Goal: Check status: Check status

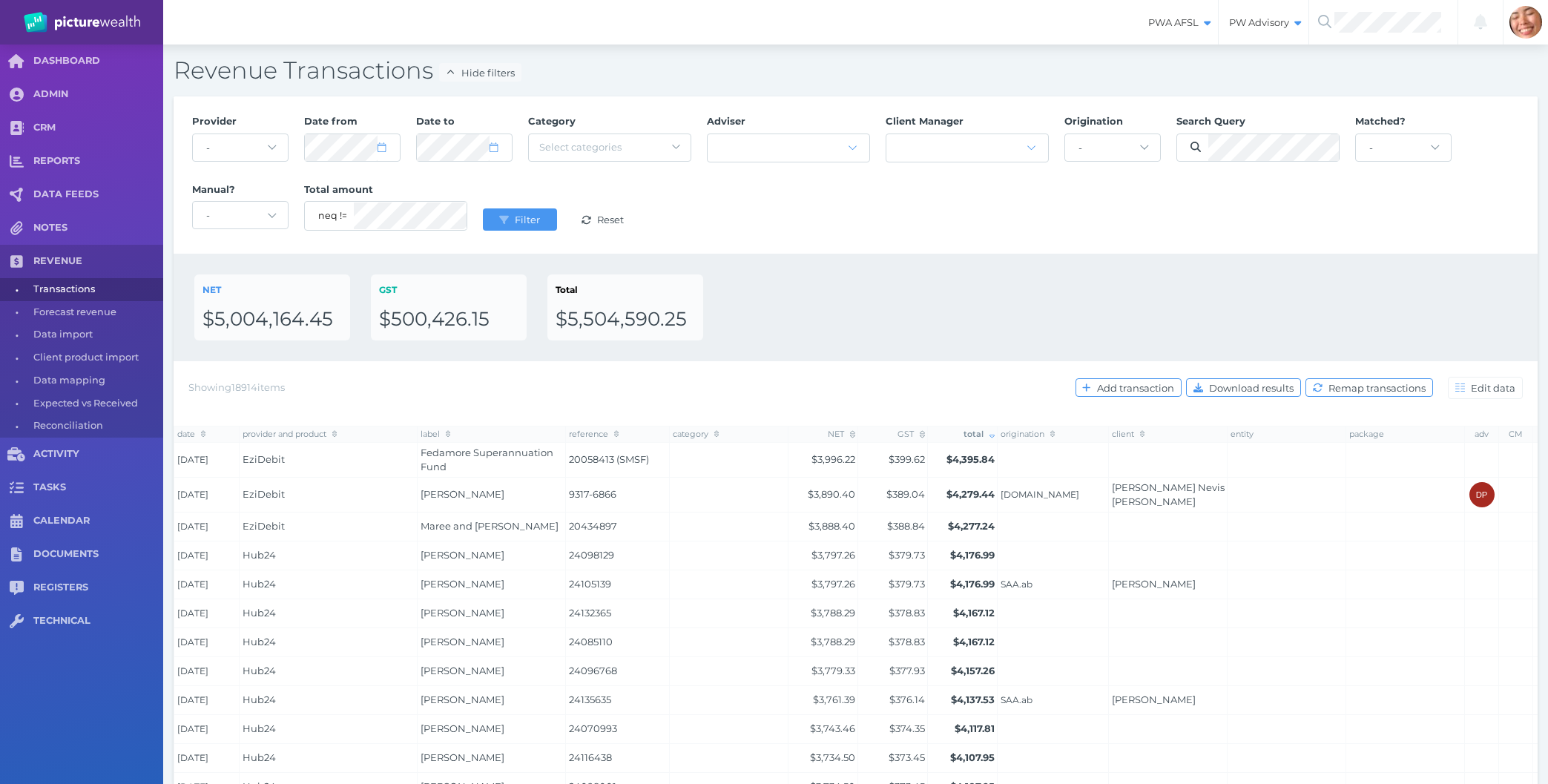
select select "null"
select select "25"
select select "owmuZ1Te"
click option "Colonial First State" at bounding box center [0, 0] width 0 height 0
click at [244, 146] on select "- Acuity Fee Revenue Acuity Trustee Advocate Private Wealth Pty Ltd AIA Austral…" at bounding box center [240, 147] width 95 height 27
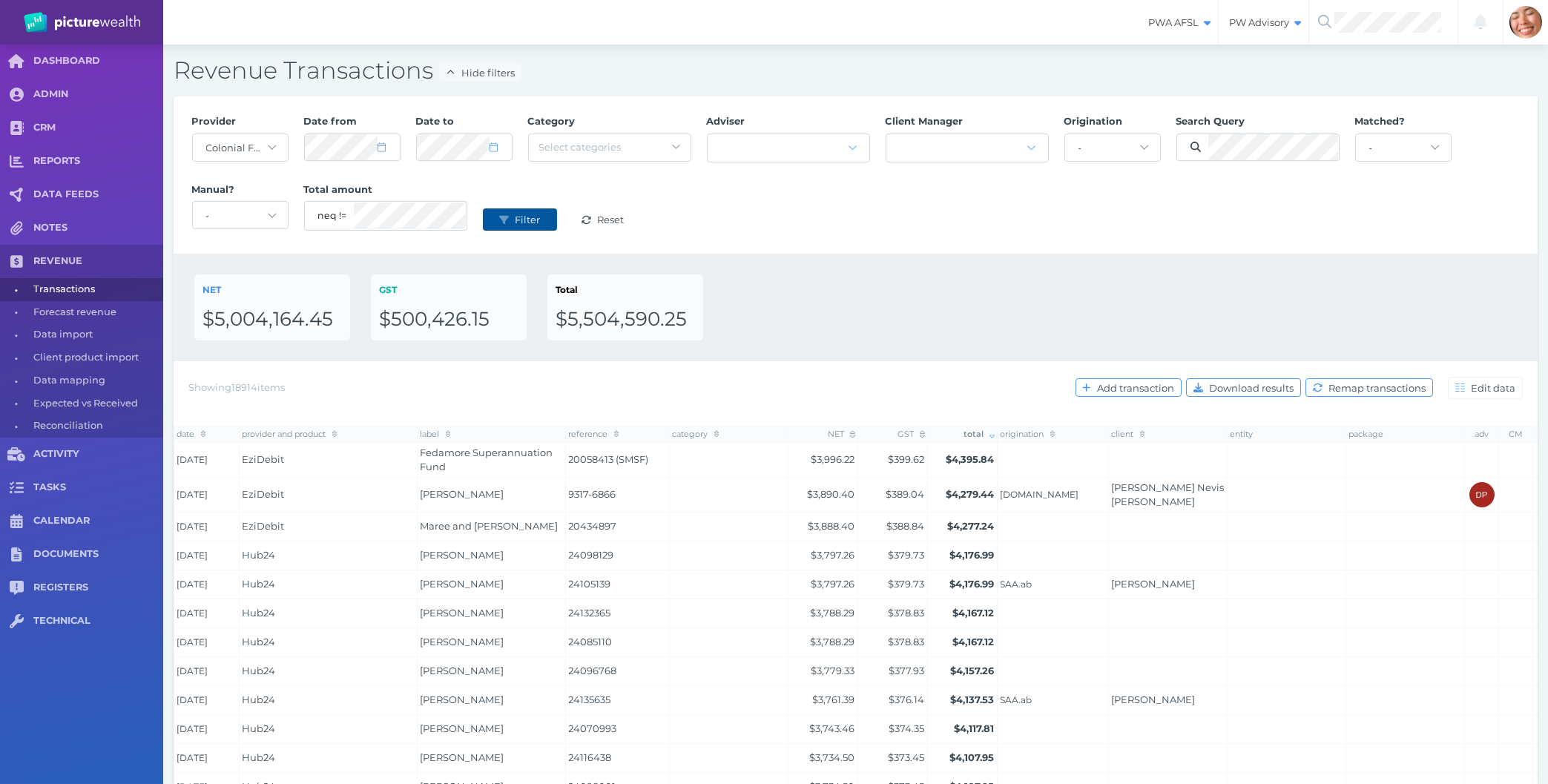
click at [531, 228] on button "Filter" at bounding box center [520, 220] width 74 height 23
click at [866, 264] on div "NET $5,004,164.45 GST $500,426.15 Total $5,504,590.25" at bounding box center [856, 307] width 1364 height 108
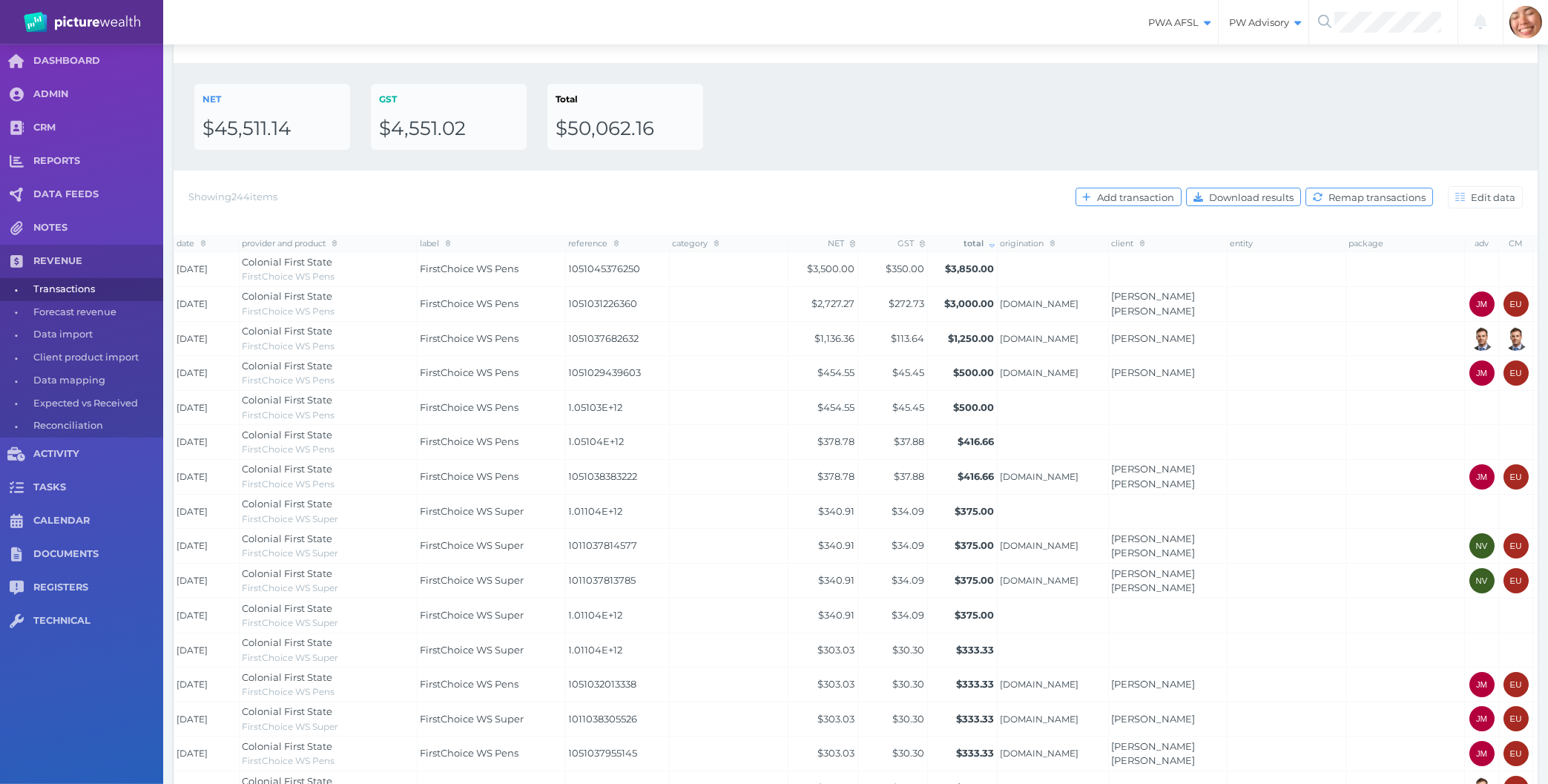
scroll to position [317, 0]
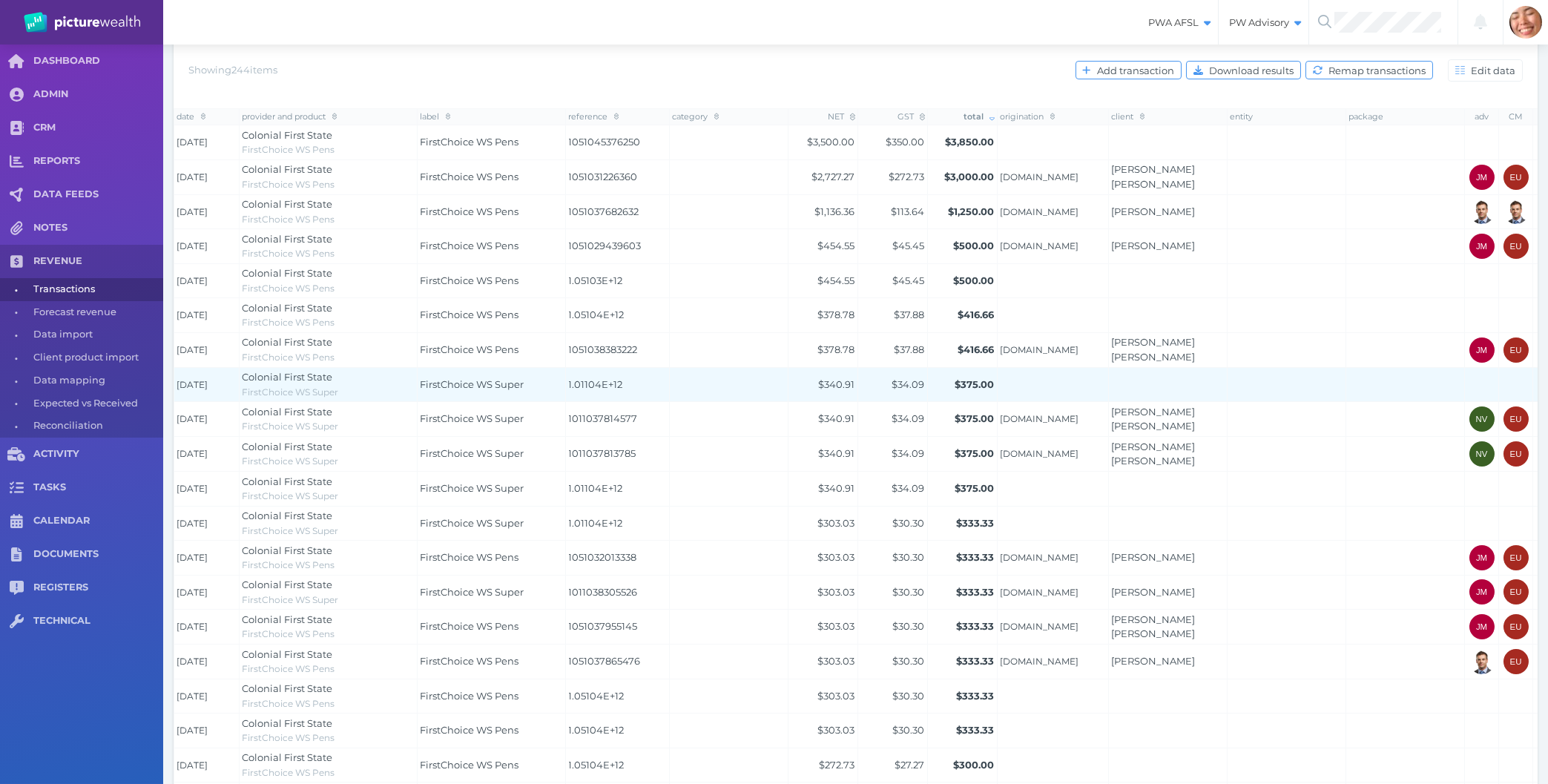
click at [668, 391] on td "1.01104E+12" at bounding box center [618, 384] width 104 height 35
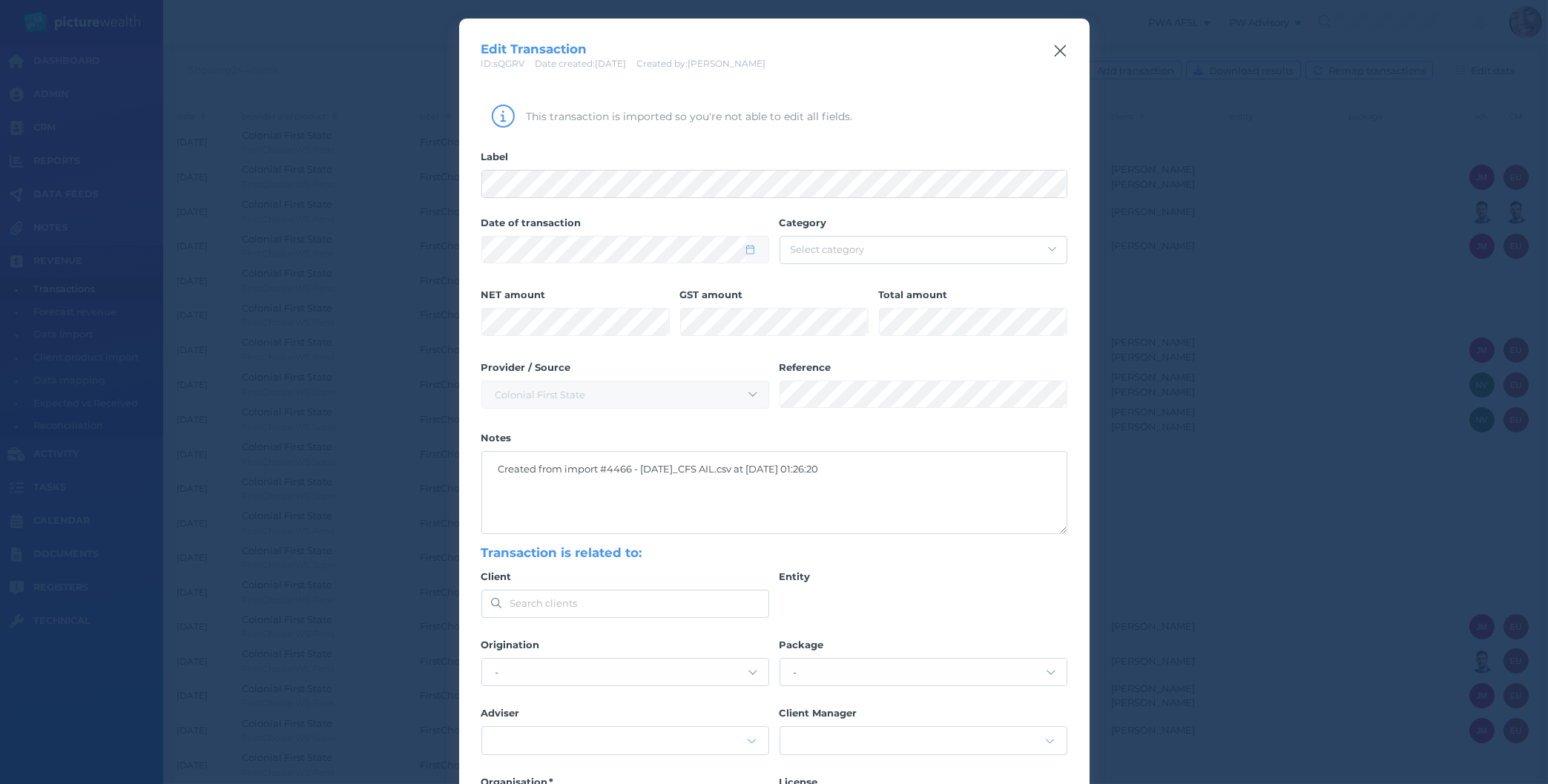
click at [1057, 49] on icon "button" at bounding box center [1060, 51] width 14 height 19
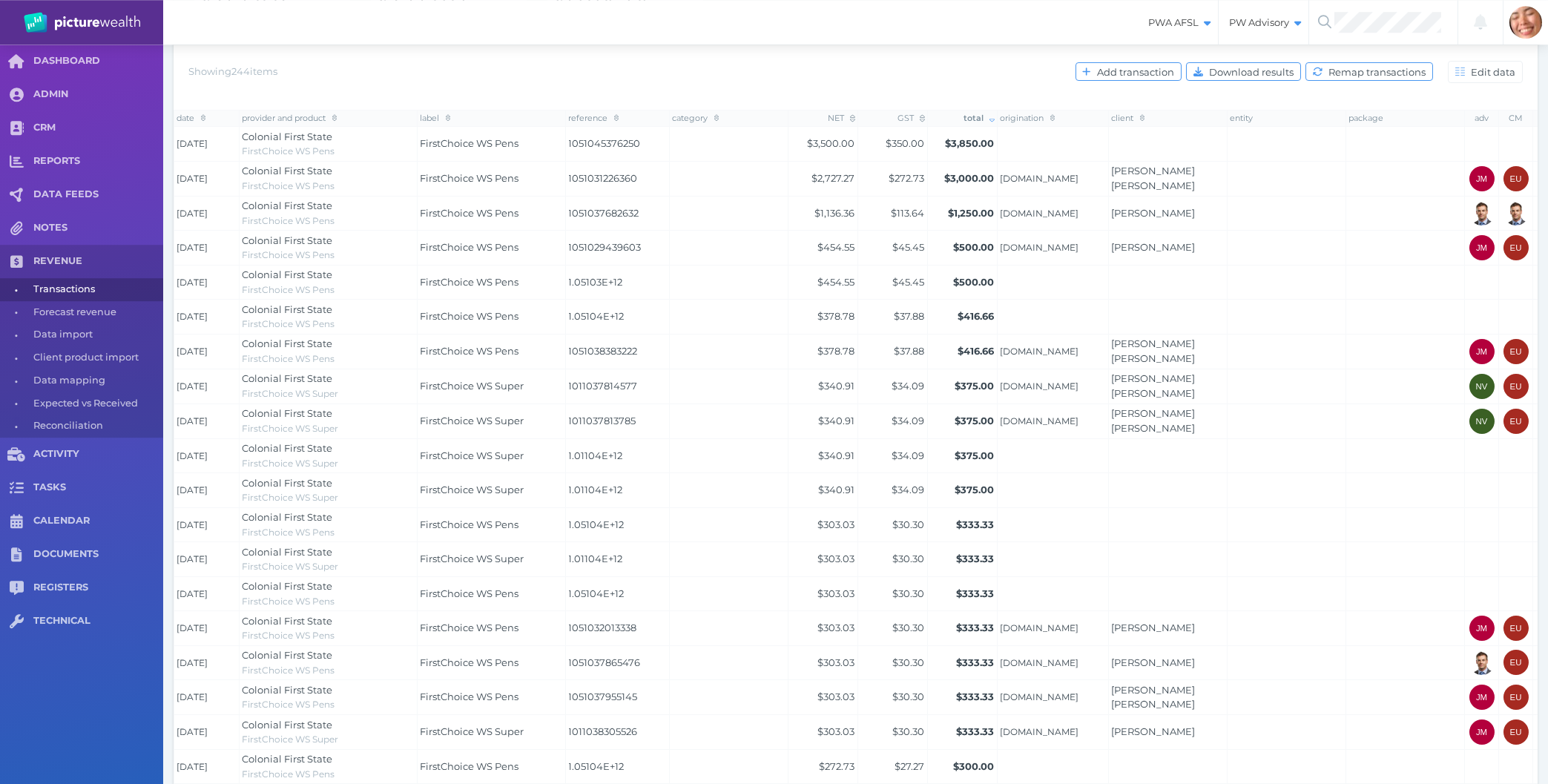
scroll to position [0, 0]
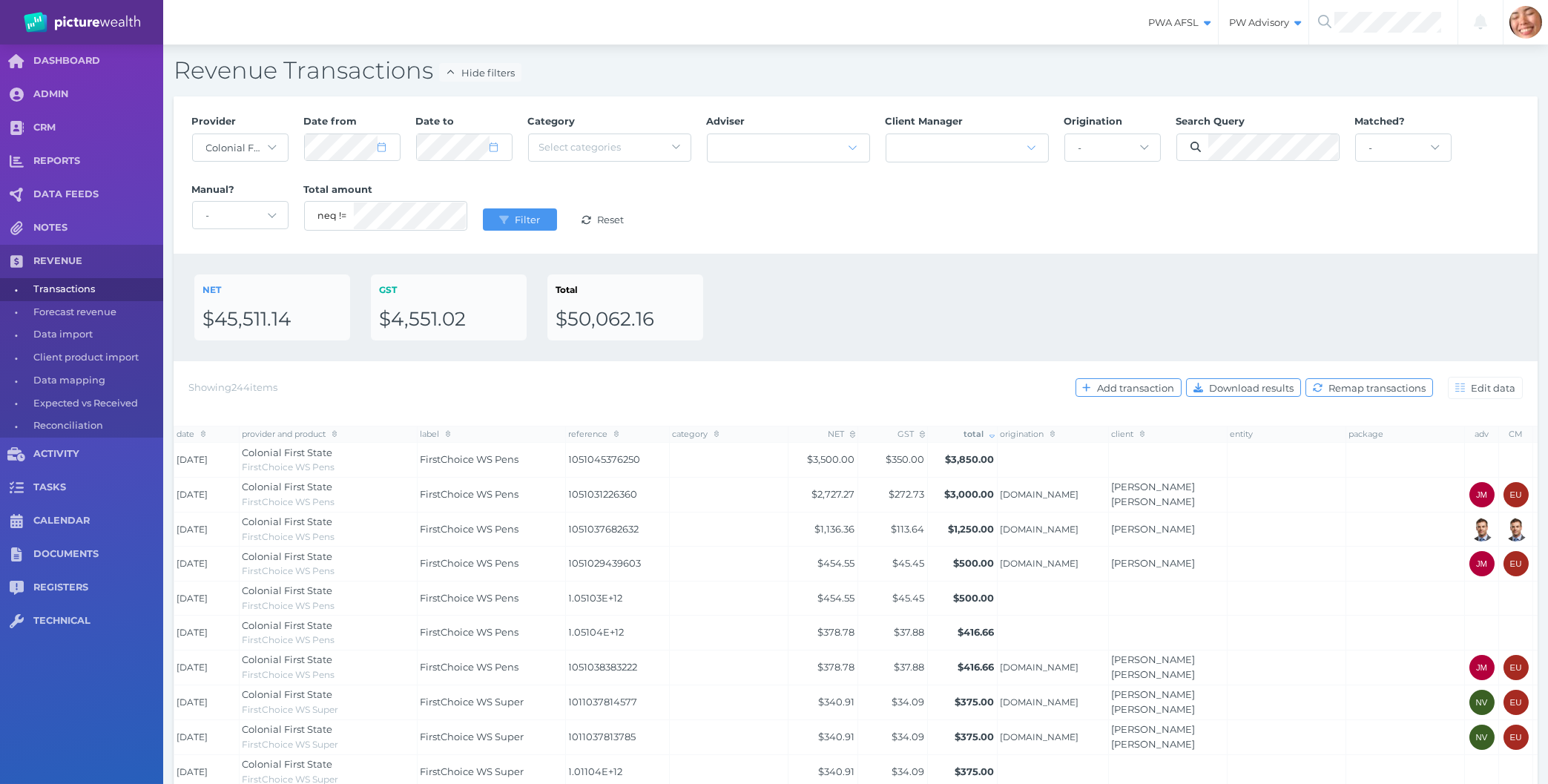
click at [861, 338] on div "NET $45,511.14 GST $4,551.02 Total $50,062.16" at bounding box center [855, 307] width 1322 height 66
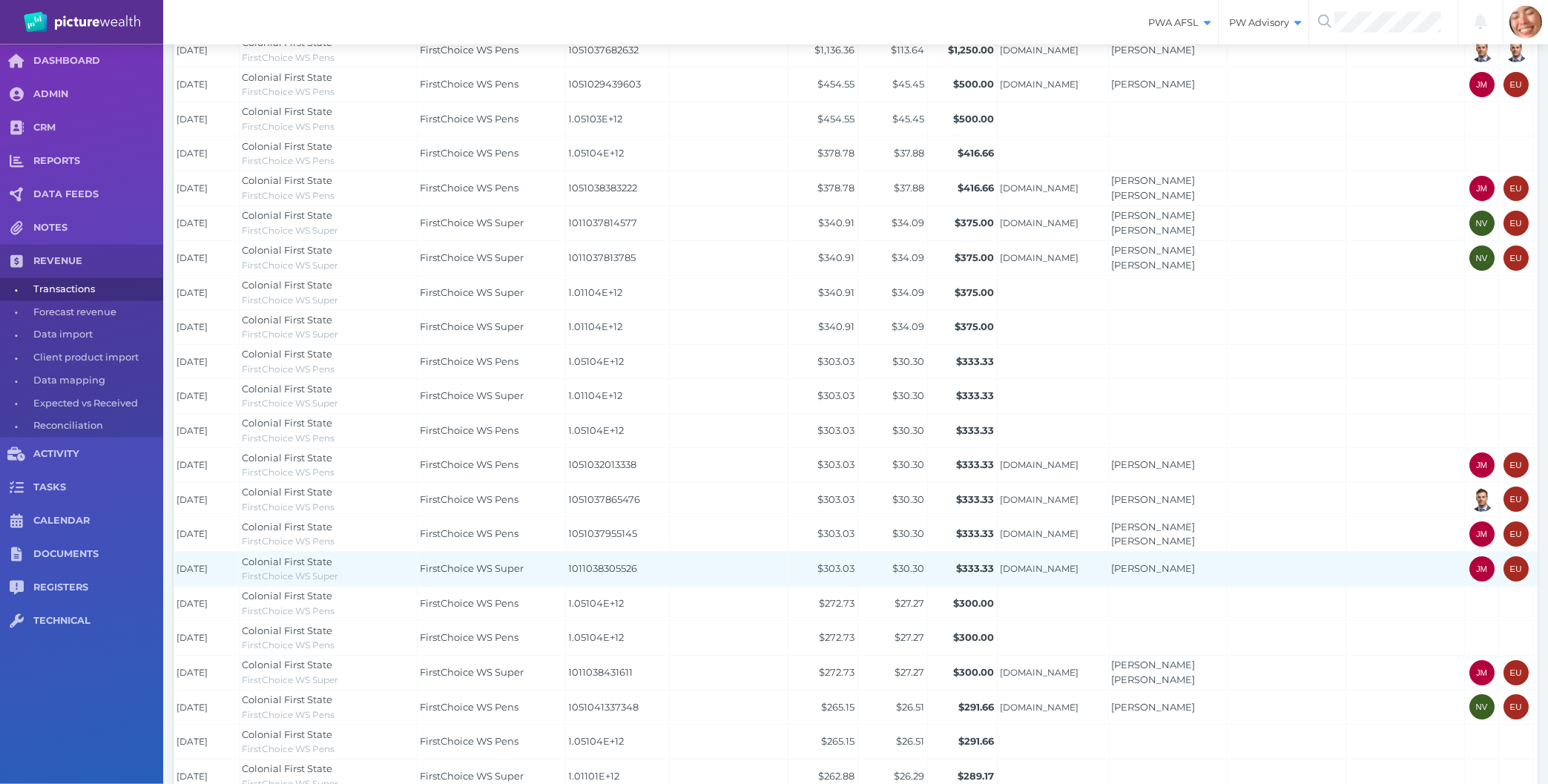
scroll to position [556, 0]
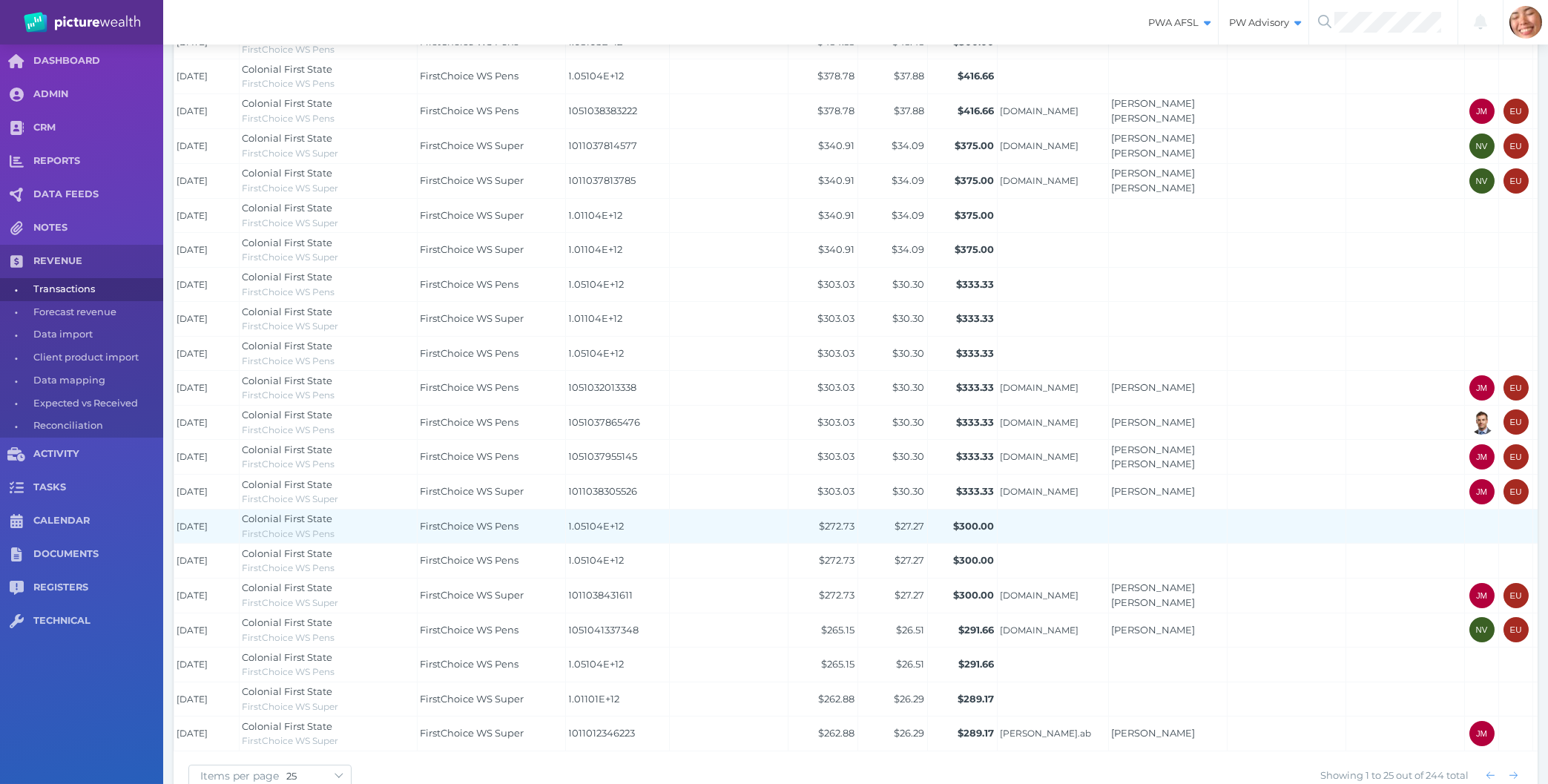
click at [598, 523] on span "1.05104E+12" at bounding box center [618, 526] width 98 height 14
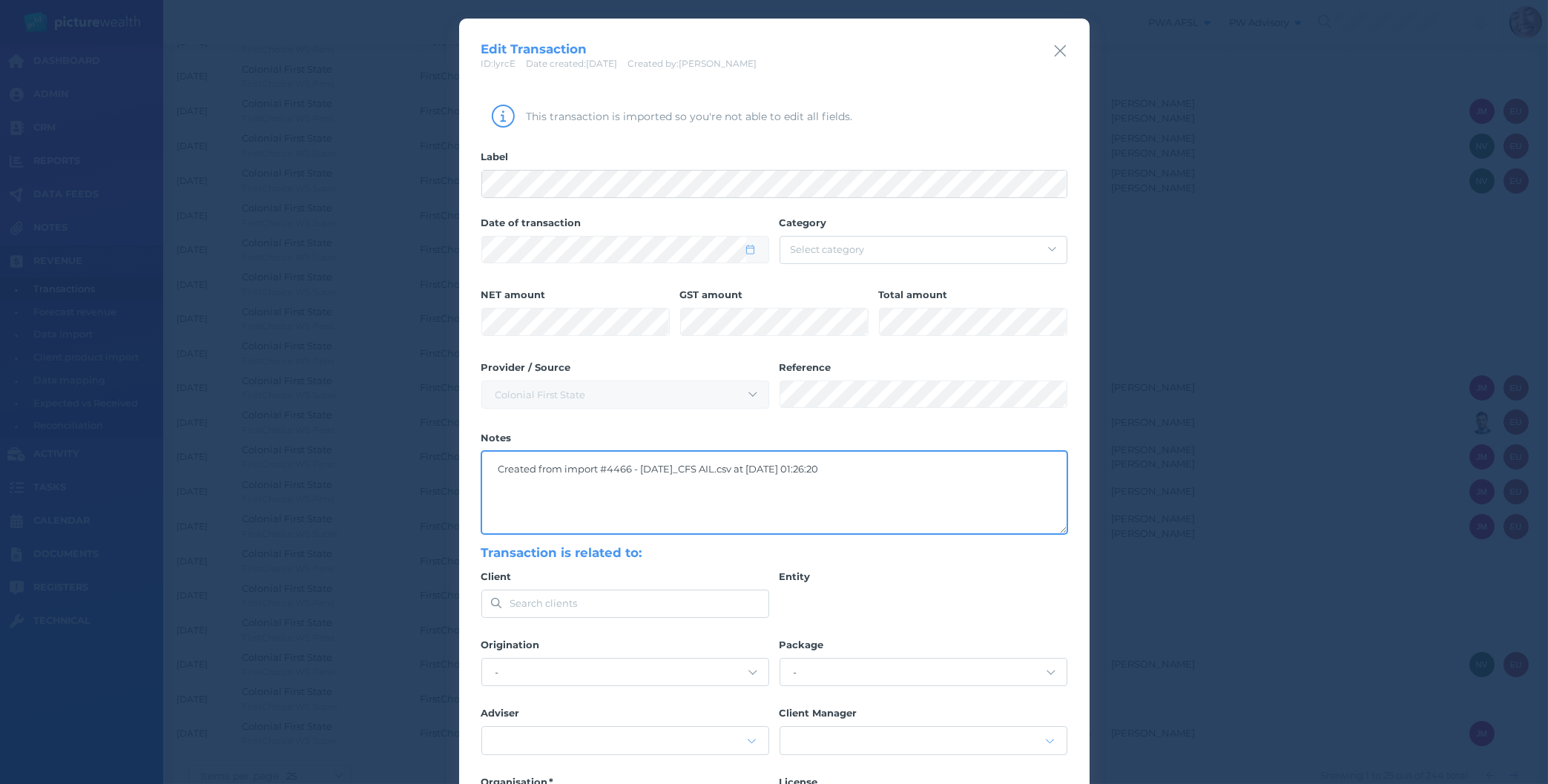
drag, startPoint x: 718, startPoint y: 468, endPoint x: 798, endPoint y: 465, distance: 80.1
click at [798, 465] on textarea "Created from import #4466 - [DATE]_CFS AIL.csv at [DATE] 01:26:20" at bounding box center [775, 492] width 585 height 81
click at [1057, 47] on icon "button" at bounding box center [1060, 51] width 12 height 12
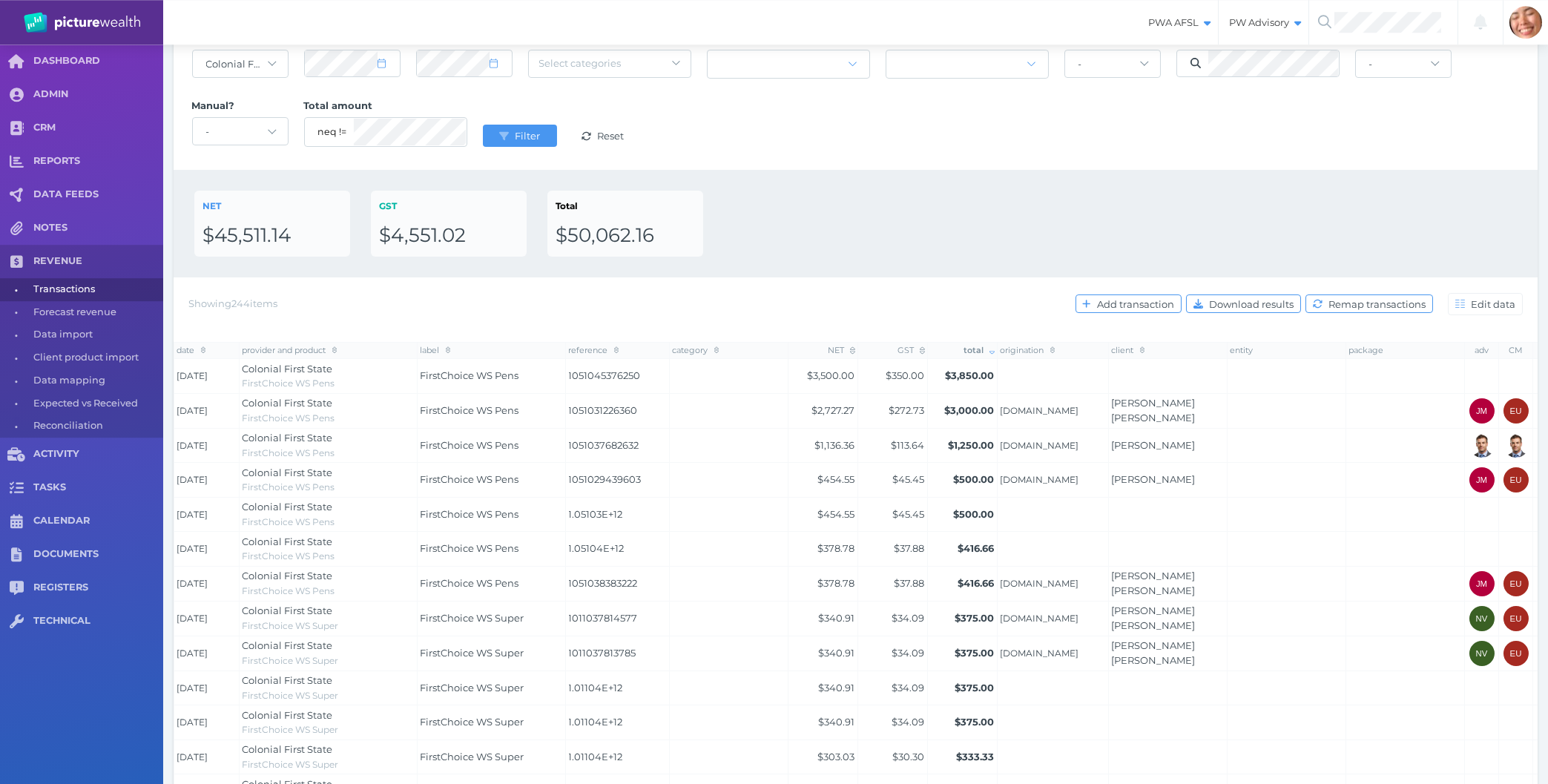
scroll to position [0, 0]
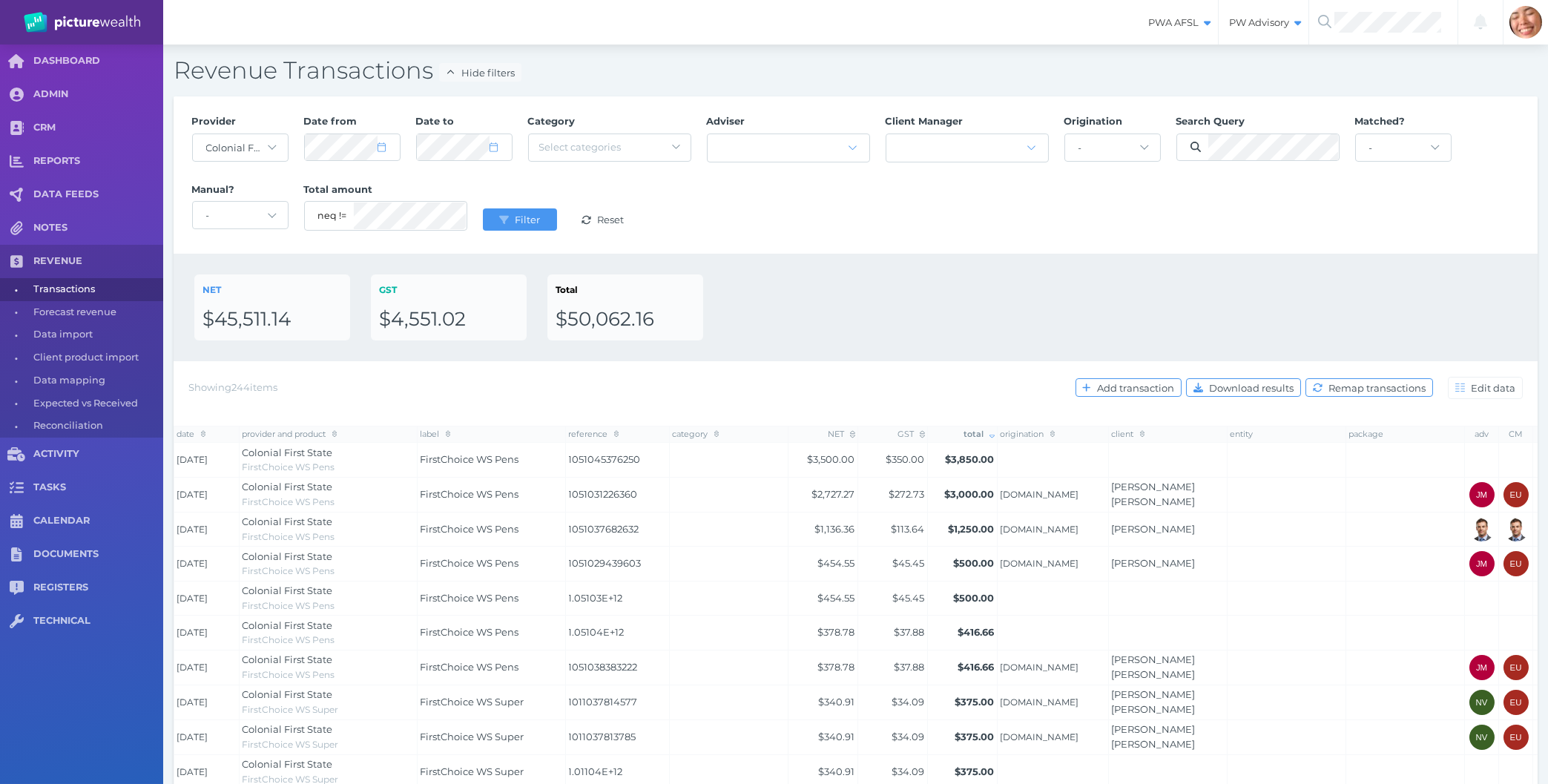
click at [836, 328] on div "NET $45,511.14 GST $4,551.02 Total $50,062.16" at bounding box center [855, 307] width 1322 height 66
